Goal: Check status: Check status

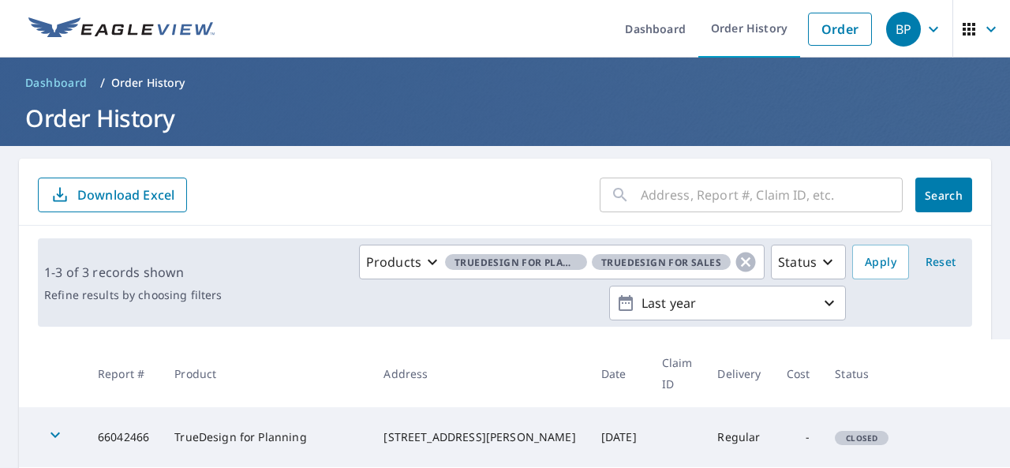
scroll to position [79, 0]
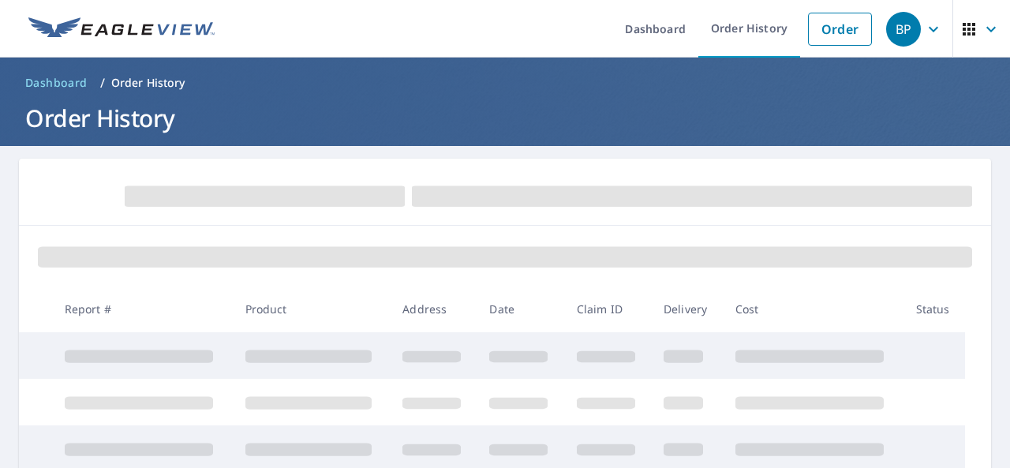
scroll to position [79, 0]
click at [900, 33] on div "BP" at bounding box center [903, 29] width 35 height 35
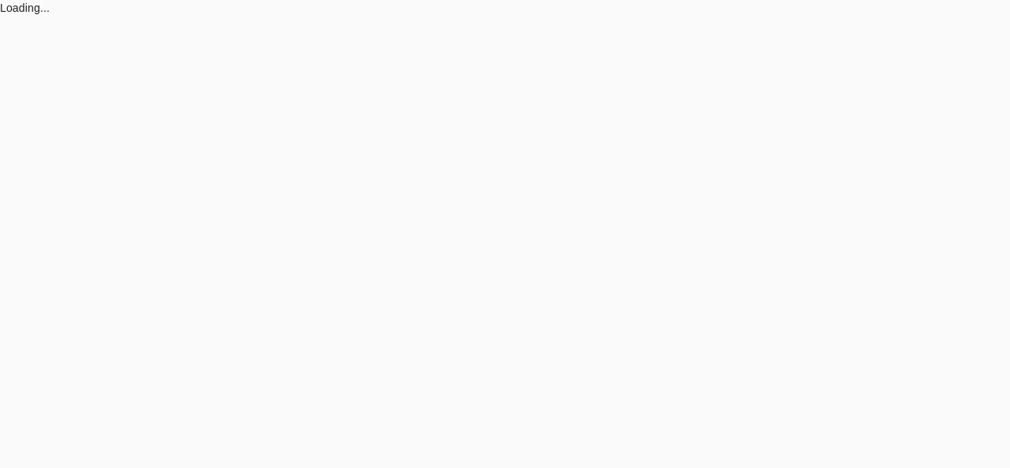
scroll to position [130, 0]
